Goal: Communication & Community: Answer question/provide support

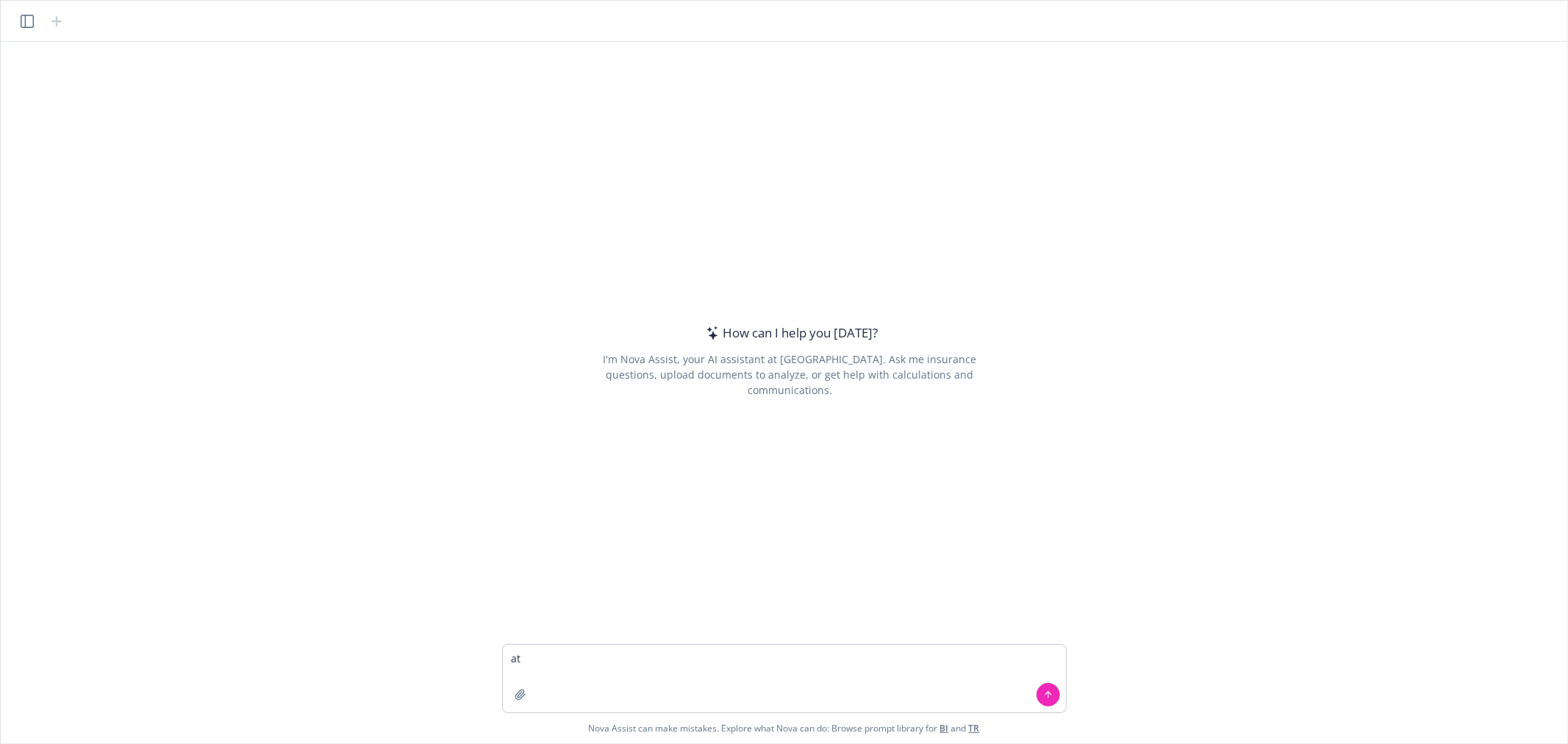
type textarea "a"
type textarea "update this content to make more simple and understandable"
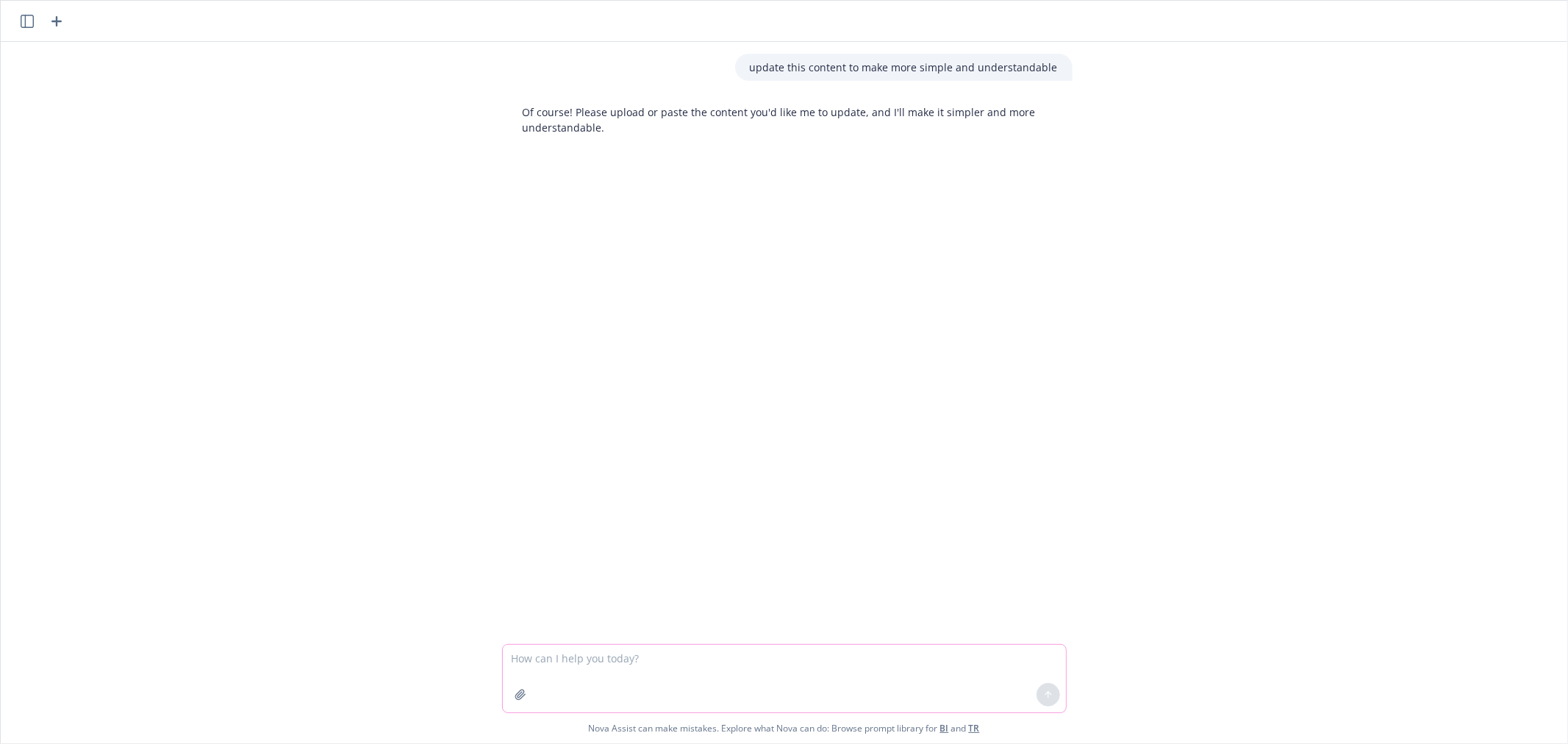
click at [605, 669] on textarea at bounding box center [784, 678] width 563 height 68
click at [518, 693] on icon "button" at bounding box center [520, 694] width 11 height 11
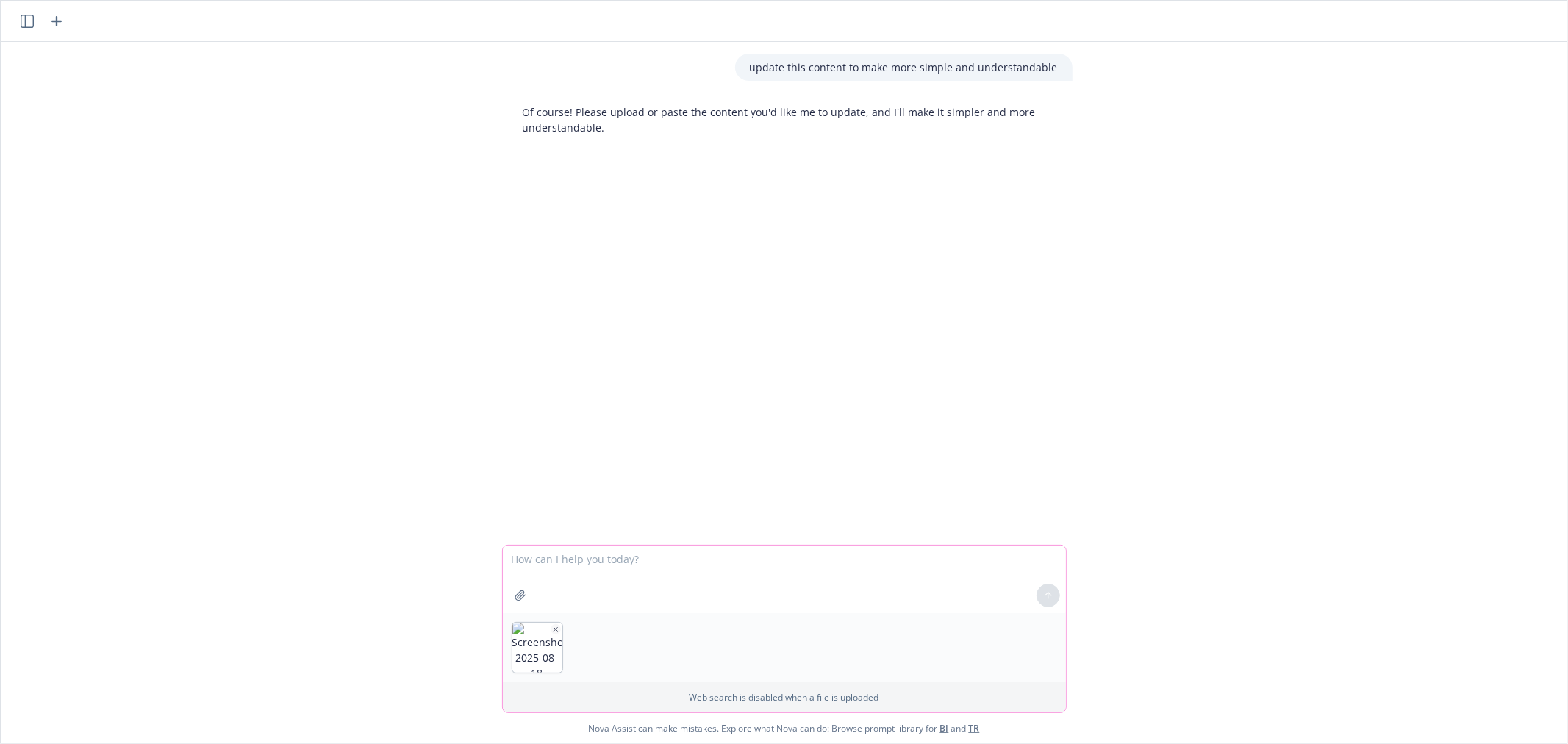
click at [509, 584] on button "button" at bounding box center [520, 595] width 24 height 24
click at [676, 585] on textarea at bounding box center [784, 579] width 563 height 68
click at [1044, 591] on div at bounding box center [1047, 594] width 35 height 35
click at [558, 625] on icon "button" at bounding box center [556, 629] width 8 height 8
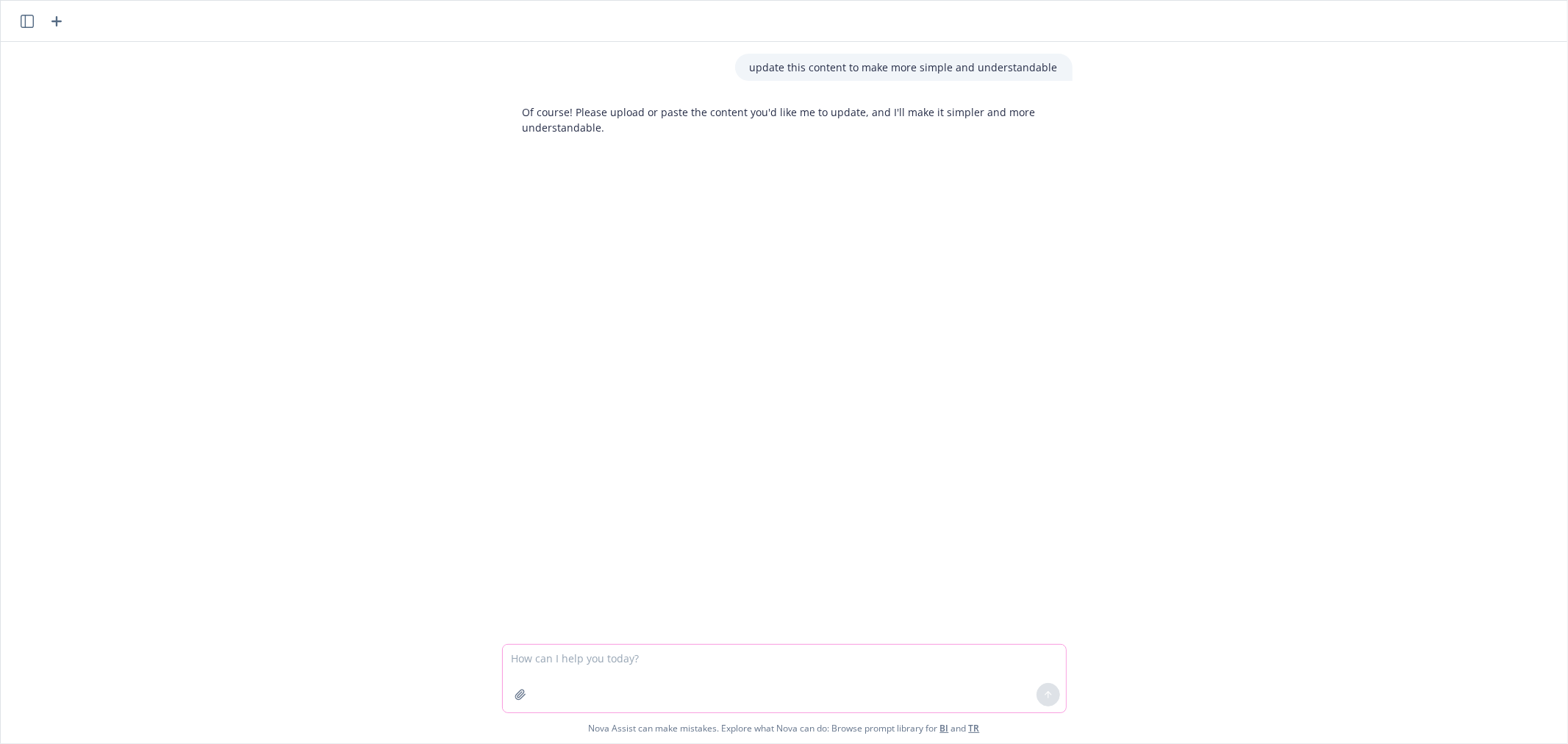
click at [533, 693] on div at bounding box center [520, 694] width 35 height 35
click at [523, 692] on icon "button" at bounding box center [520, 694] width 11 height 11
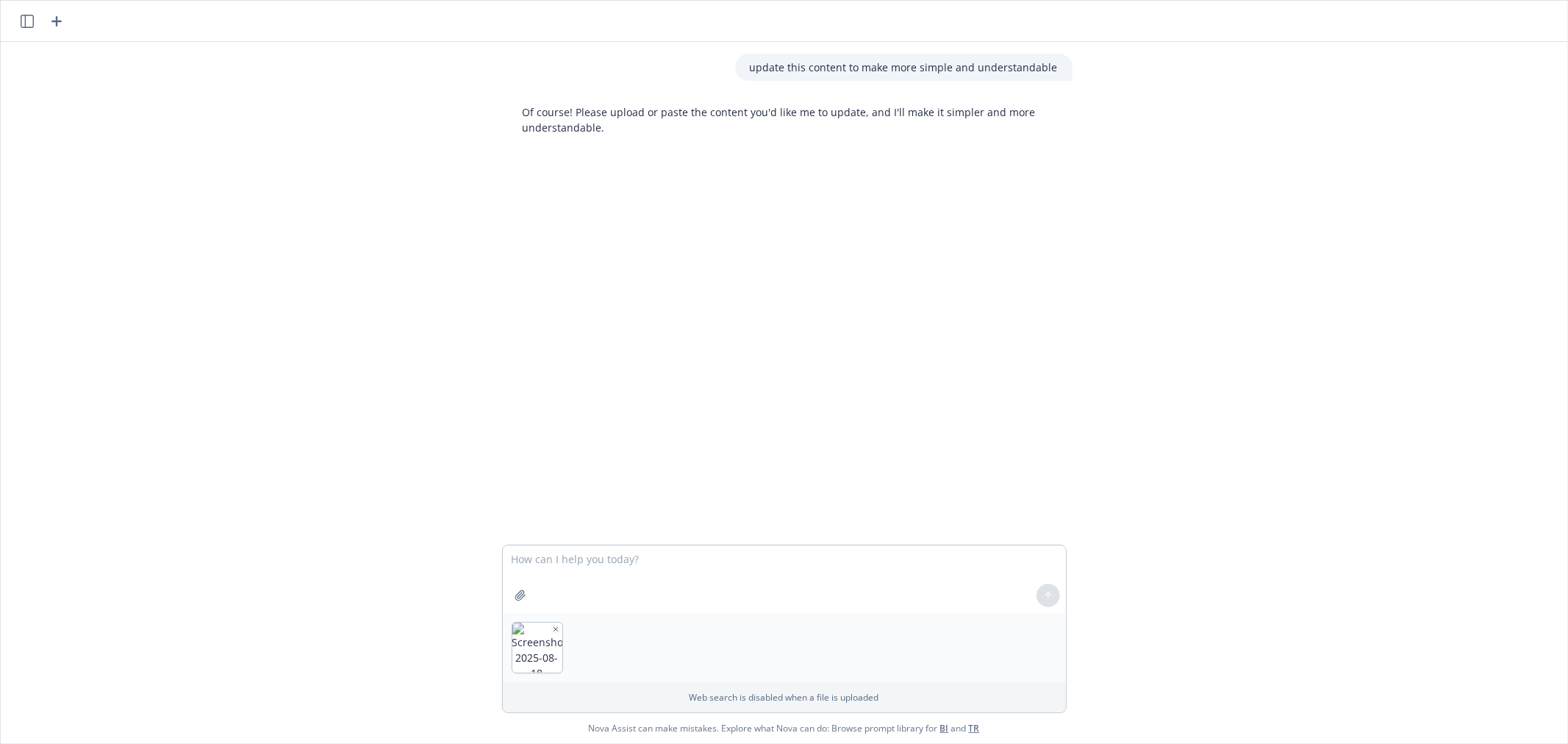
click at [1054, 592] on div at bounding box center [1047, 594] width 35 height 35
click at [1053, 590] on div at bounding box center [1047, 594] width 35 height 35
click at [554, 627] on icon "button" at bounding box center [556, 629] width 4 height 4
